Goal: Find specific page/section: Find specific page/section

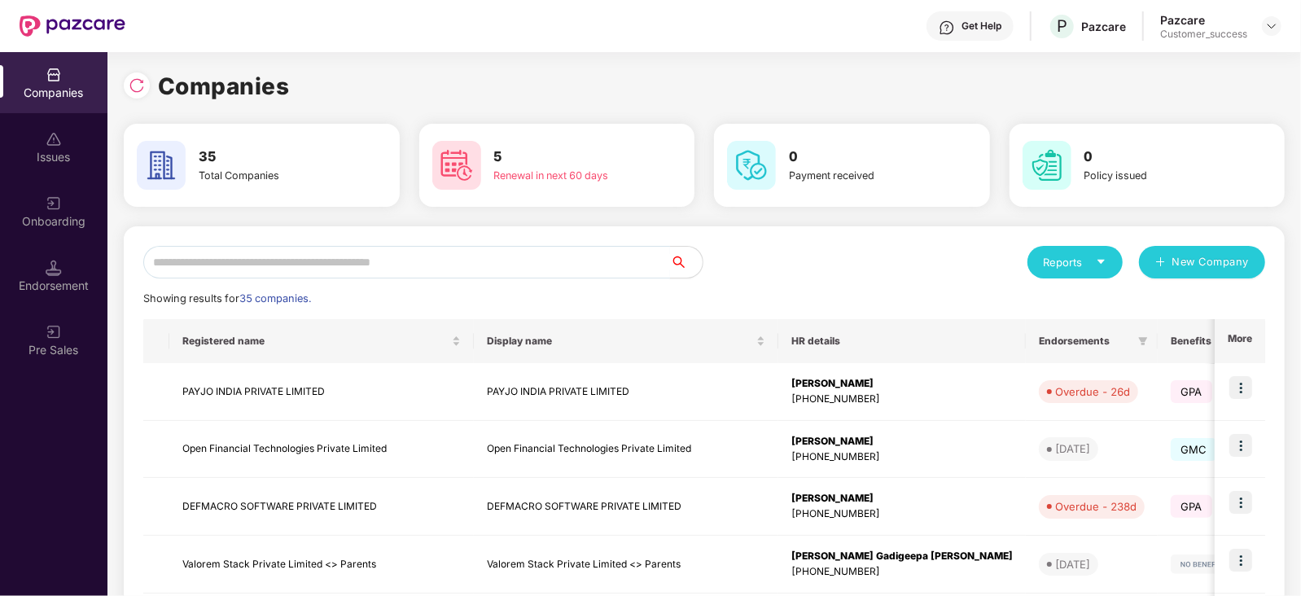
click at [499, 262] on input "text" at bounding box center [406, 262] width 527 height 33
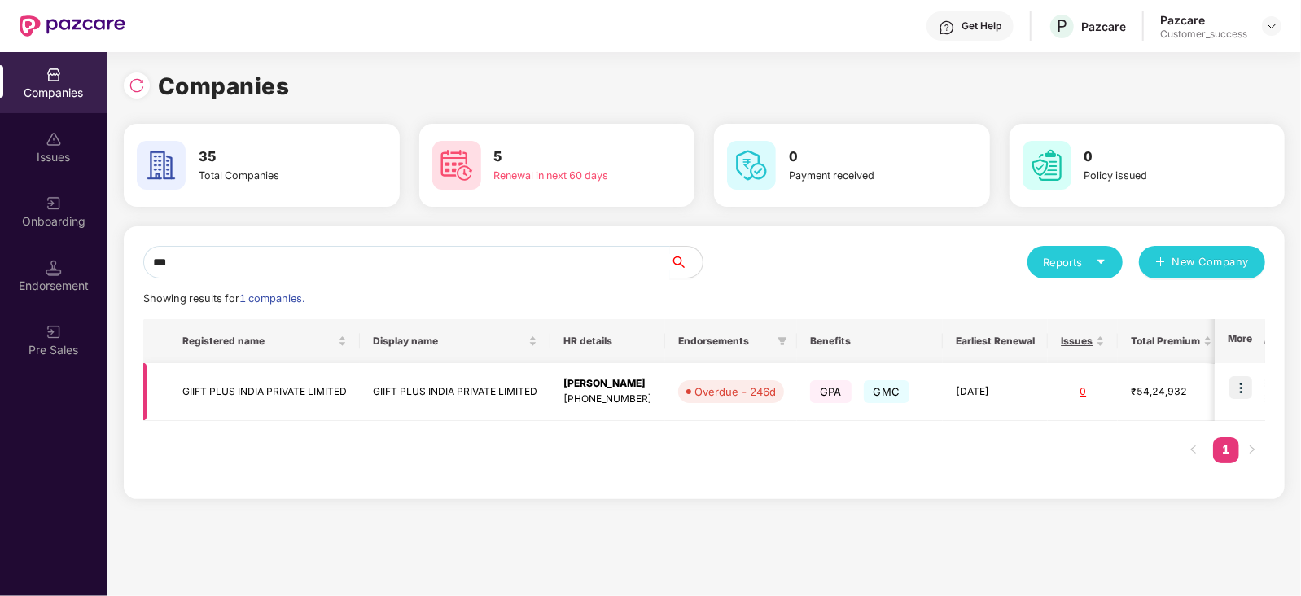
type input "***"
click at [1243, 387] on img at bounding box center [1241, 387] width 23 height 23
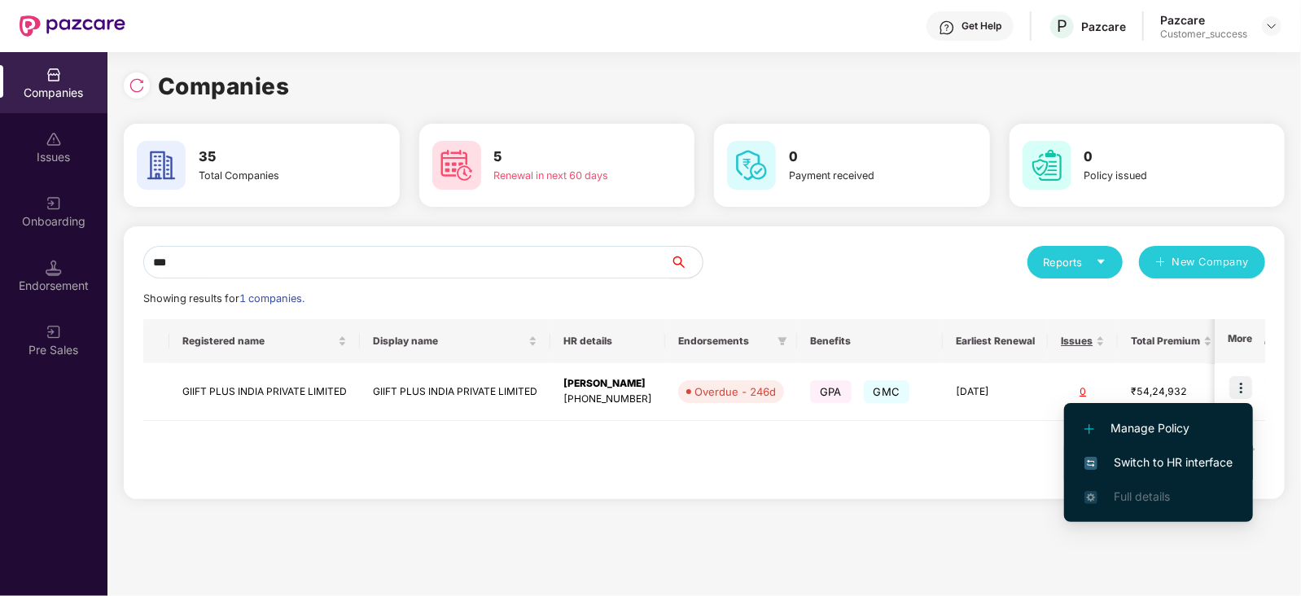
click at [1160, 449] on li "Switch to HR interface" at bounding box center [1158, 462] width 189 height 34
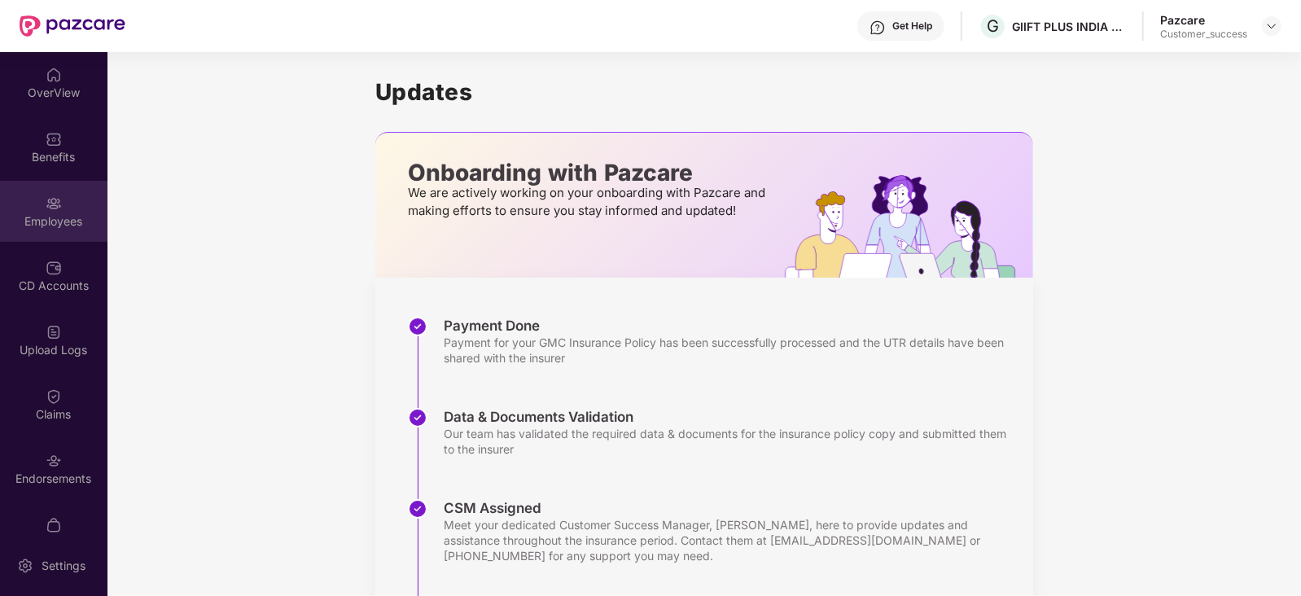
click at [7, 185] on div "Employees" at bounding box center [53, 211] width 107 height 61
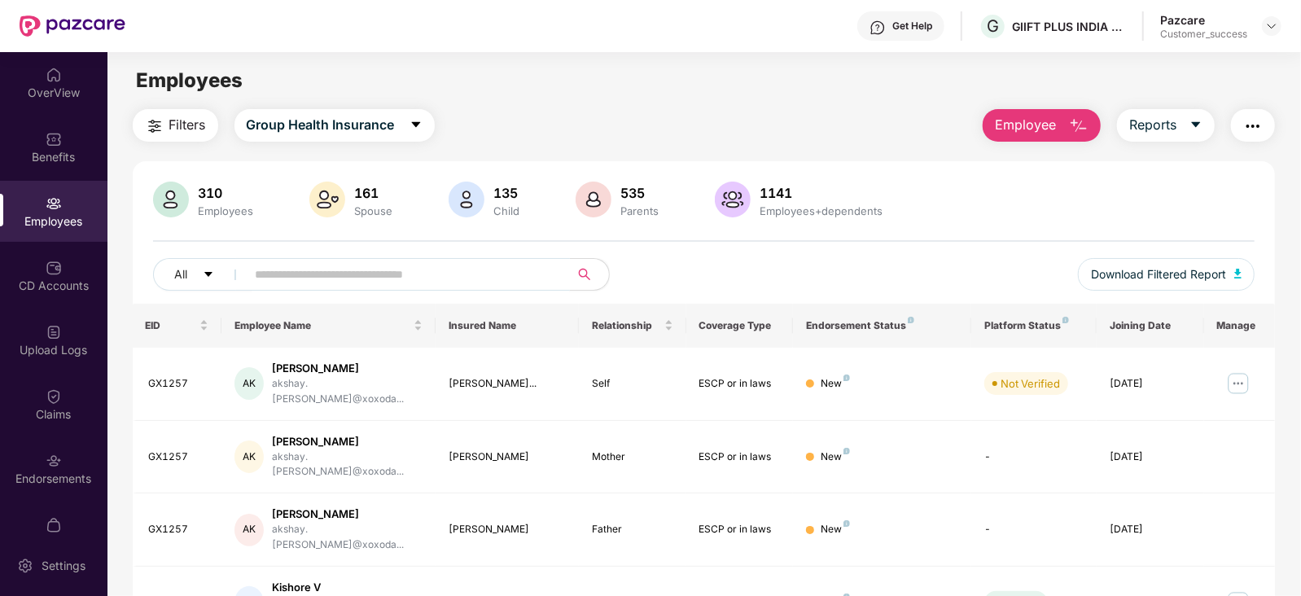
click at [307, 278] on input "text" at bounding box center [402, 274] width 292 height 24
click at [383, 270] on input "text" at bounding box center [402, 274] width 292 height 24
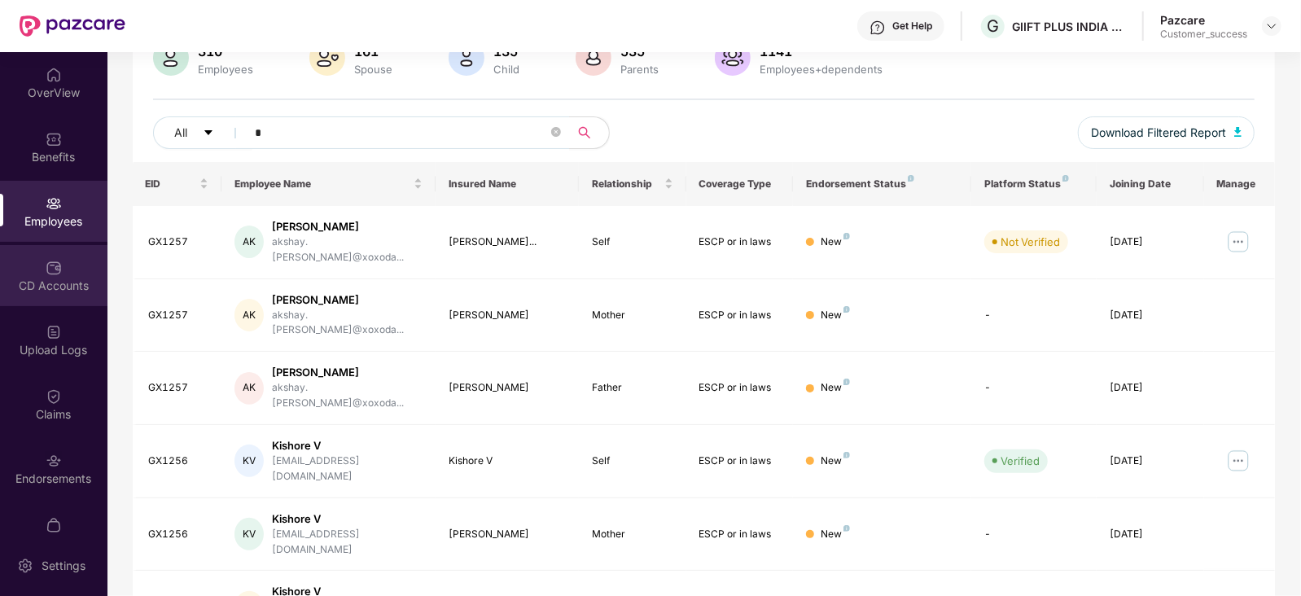
click at [86, 268] on div "CD Accounts" at bounding box center [53, 275] width 107 height 61
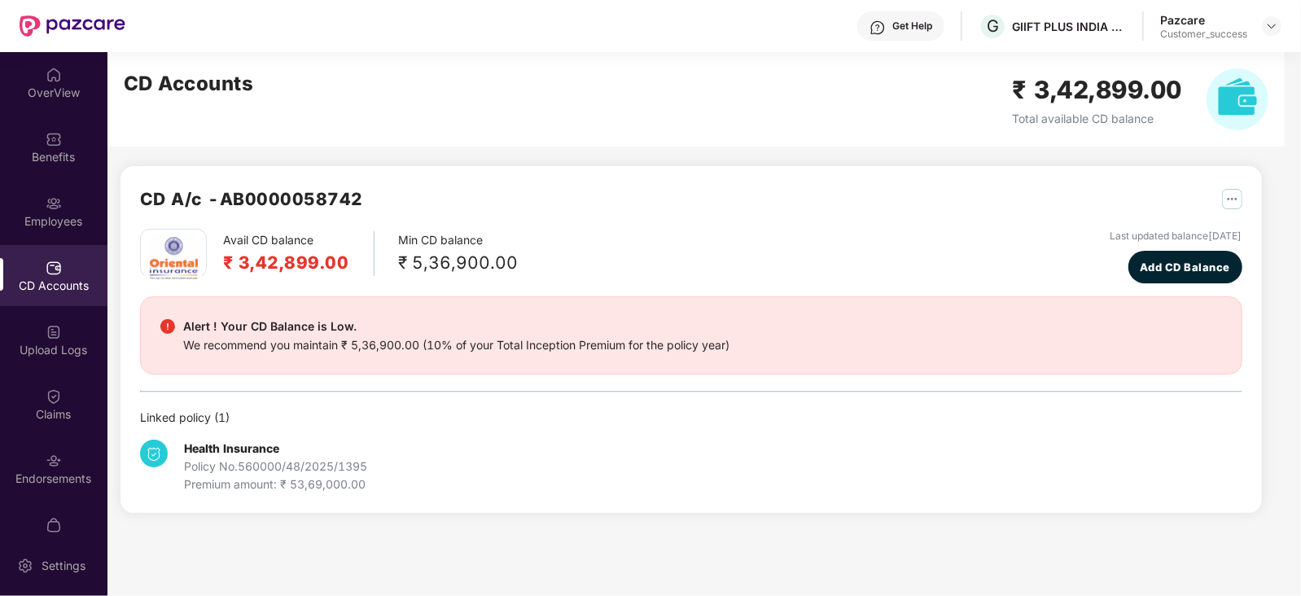
scroll to position [0, 0]
click at [65, 206] on div "Employees" at bounding box center [53, 211] width 107 height 61
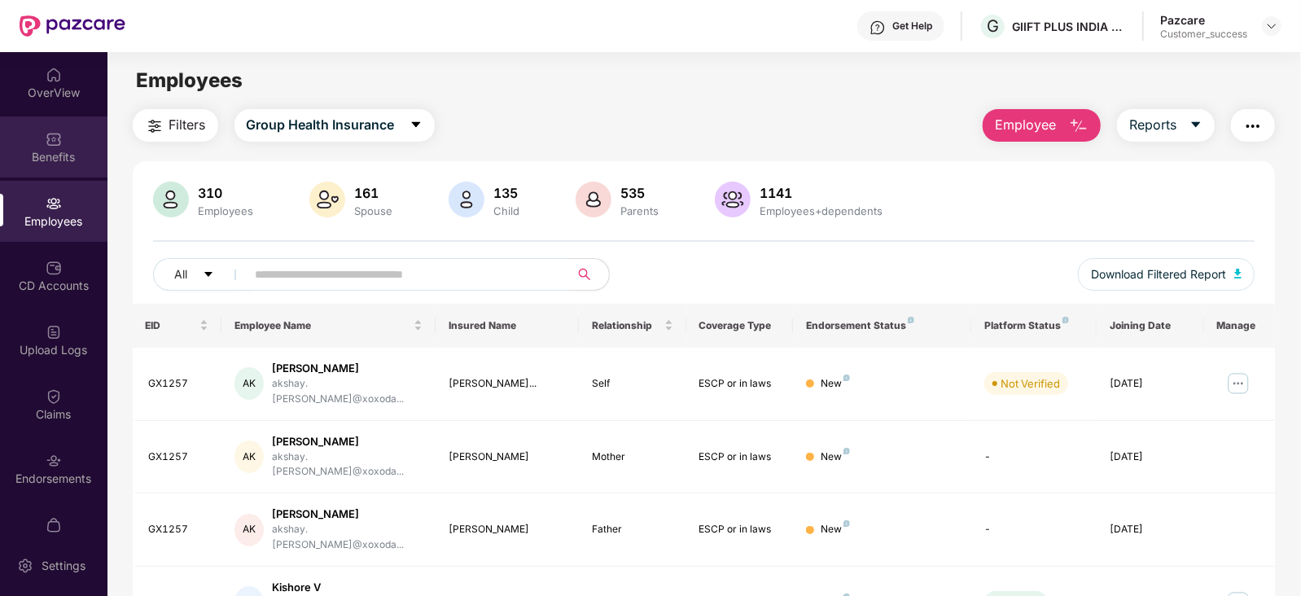
click at [72, 164] on div "Benefits" at bounding box center [53, 157] width 107 height 16
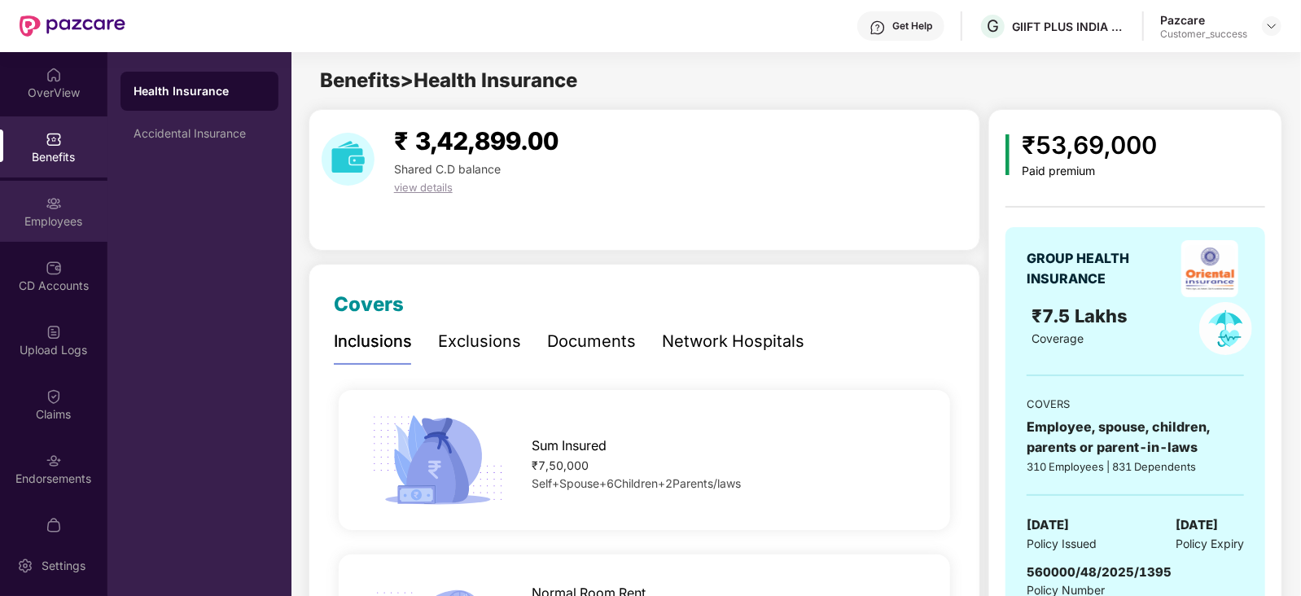
click at [91, 214] on div "Employees" at bounding box center [53, 221] width 107 height 16
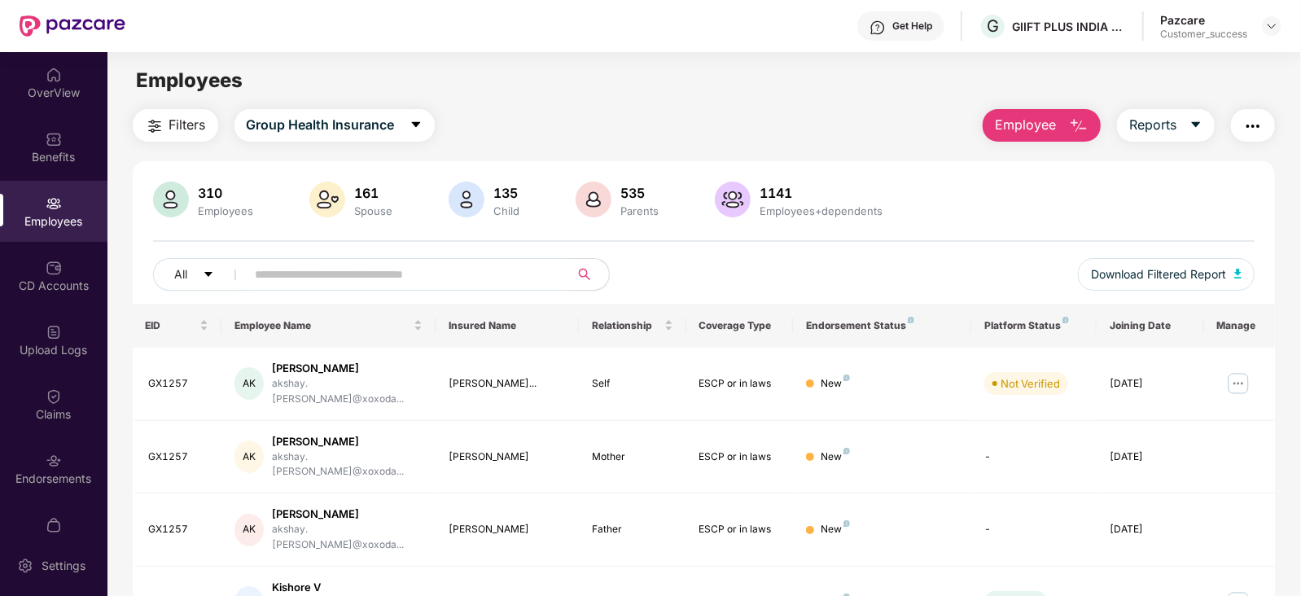
click at [293, 270] on input "text" at bounding box center [402, 274] width 292 height 24
